Goal: Download file/media

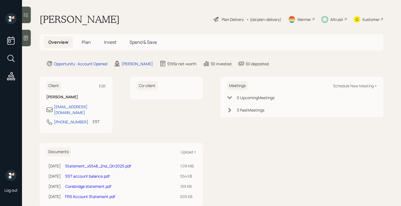
scroll to position [8, 0]
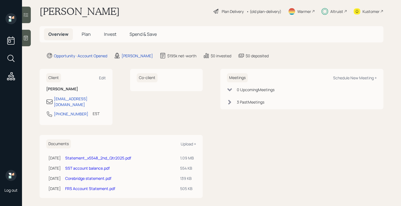
click at [98, 155] on link "Statement_x5548_2nd_Qtr2025.pdf" at bounding box center [98, 157] width 66 height 5
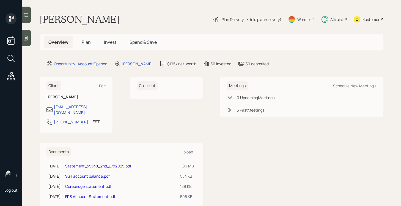
click at [104, 173] on link "SST account balance.pdf" at bounding box center [87, 175] width 45 height 5
click at [92, 163] on link "Statement_x5548_2nd_Qtr2025.pdf" at bounding box center [98, 165] width 66 height 5
